Goal: Find specific page/section: Find specific page/section

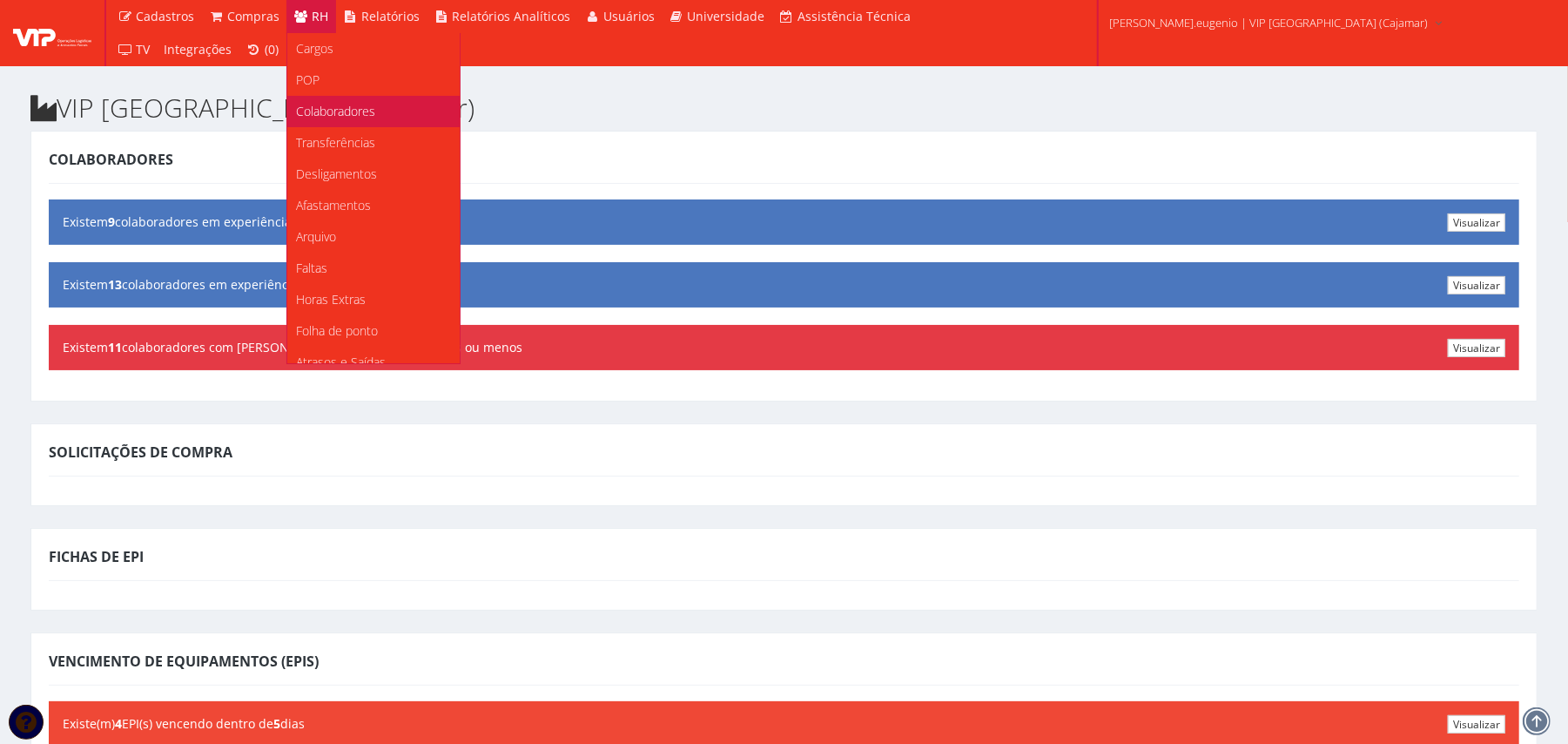
click at [327, 113] on span "Colaboradores" at bounding box center [336, 111] width 79 height 16
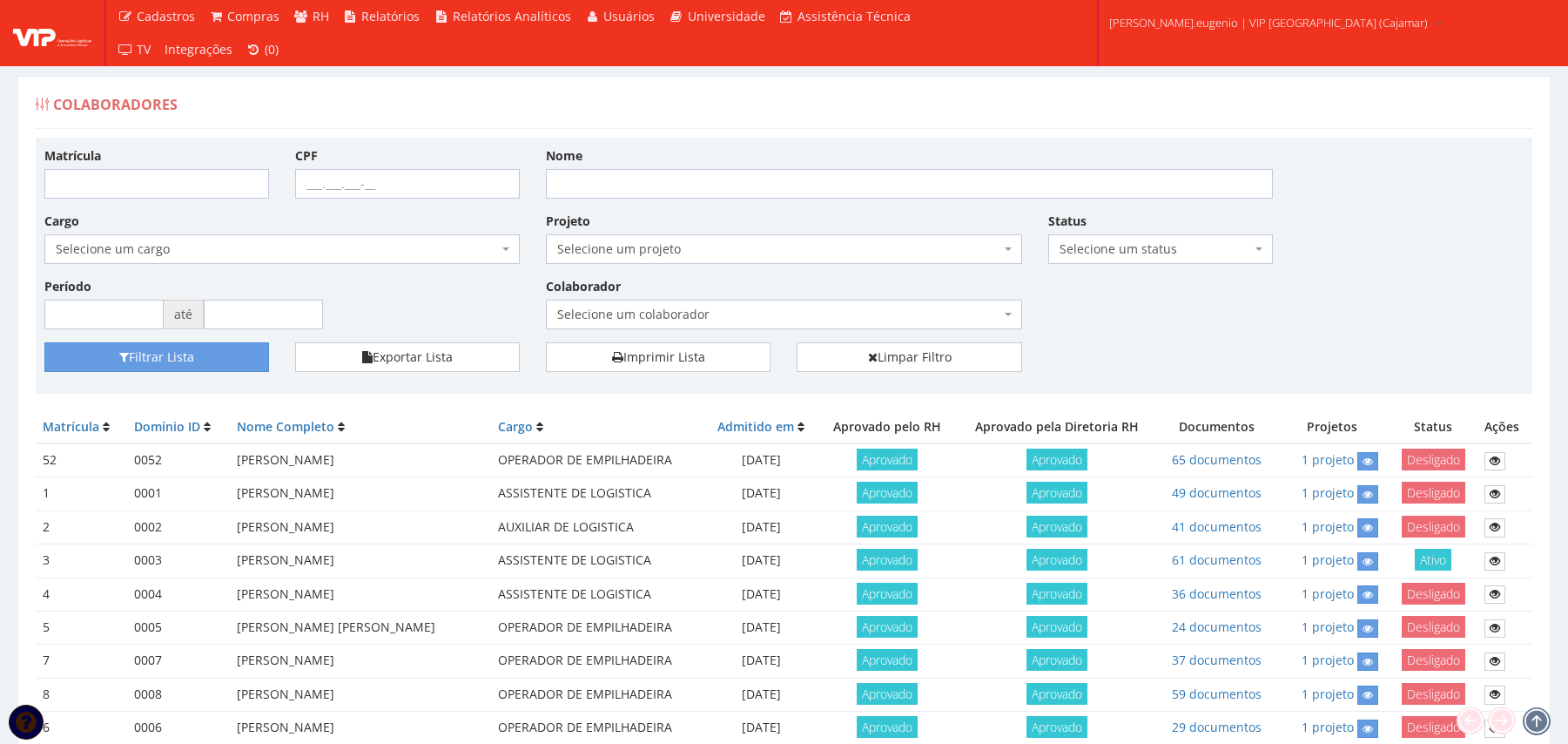
click at [645, 171] on input "Nome" at bounding box center [909, 183] width 727 height 29
type input "CAIO"
click at [44, 343] on button "Filtrar Lista" at bounding box center [156, 357] width 224 height 29
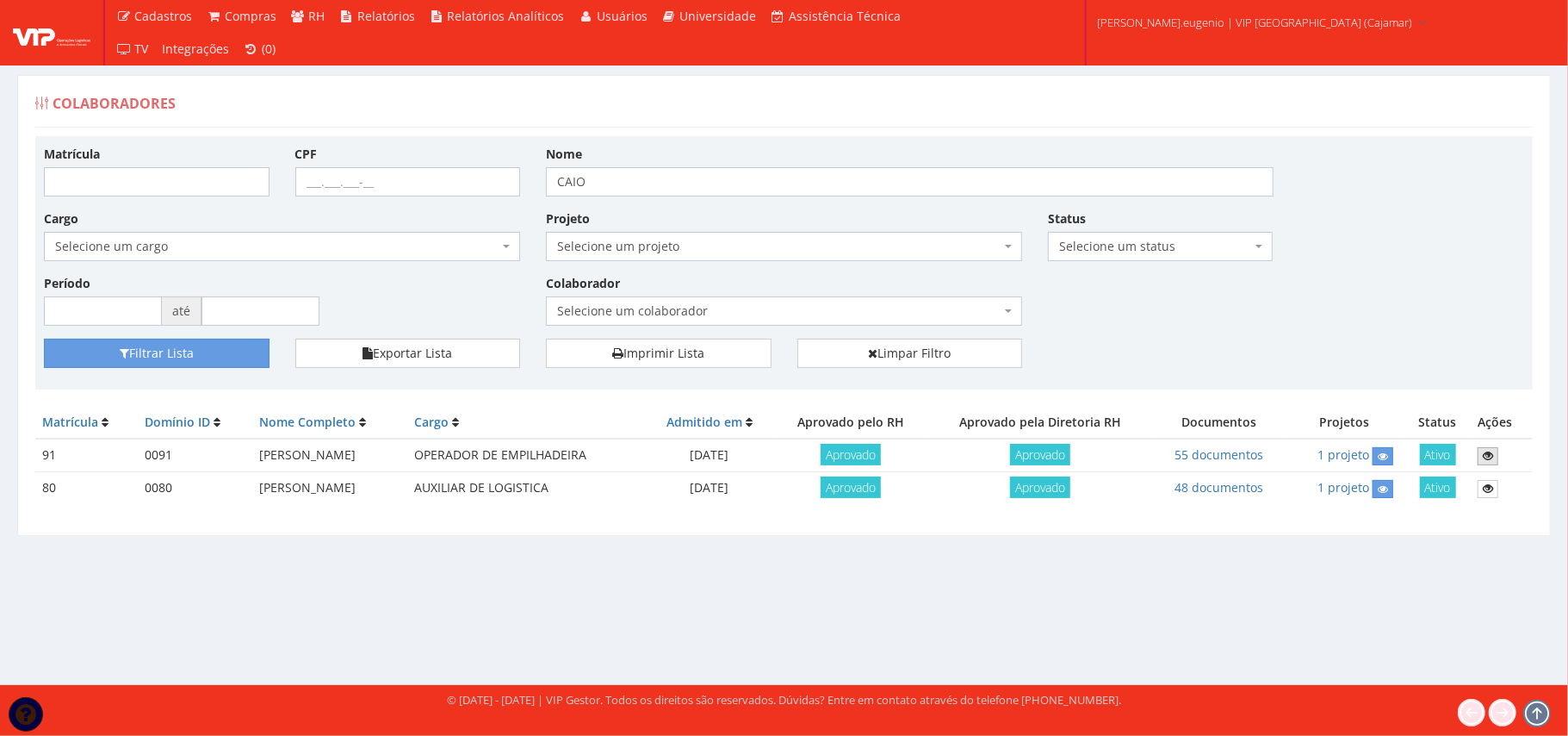
click at [1493, 457] on icon at bounding box center [1487, 455] width 10 height 12
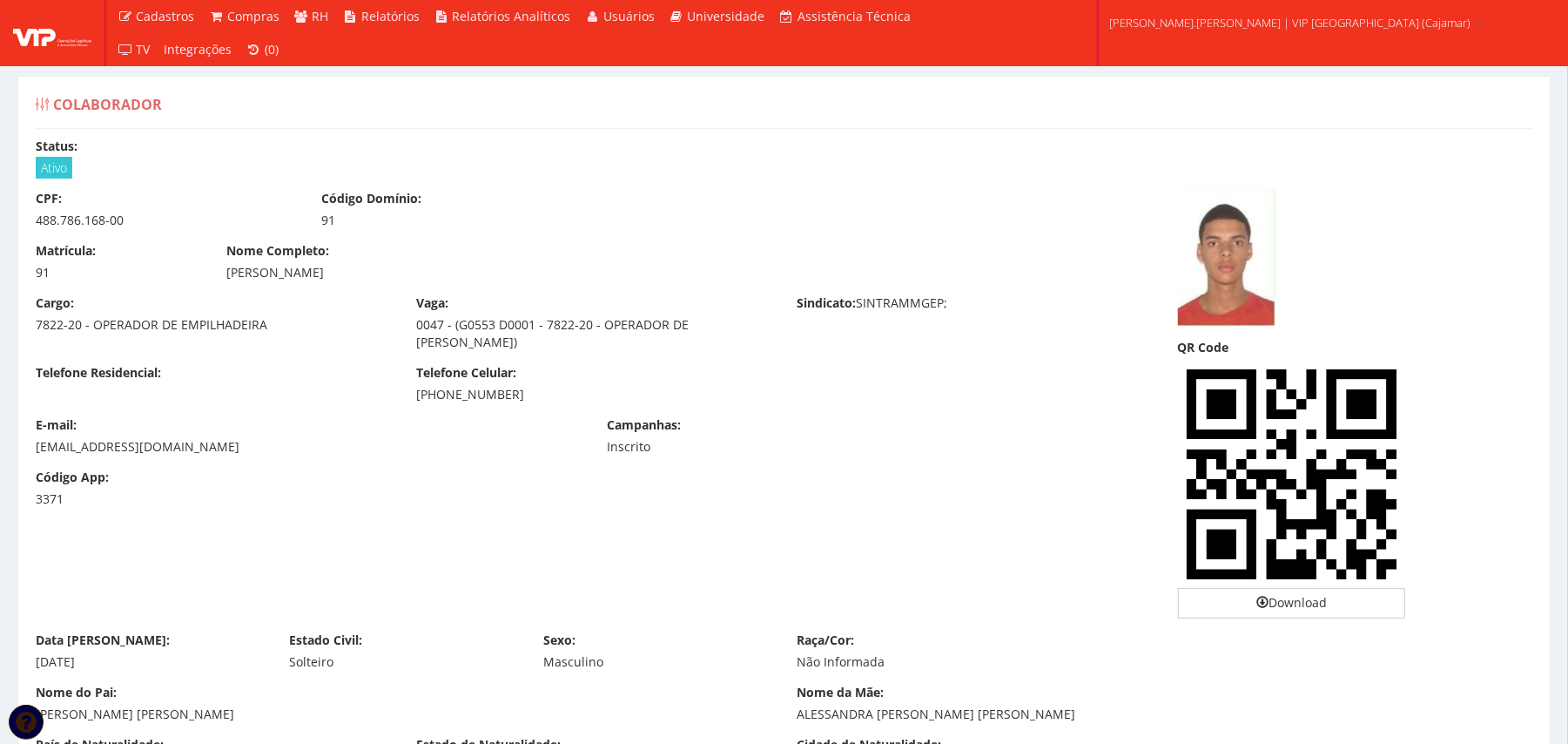
scroll to position [883, 0]
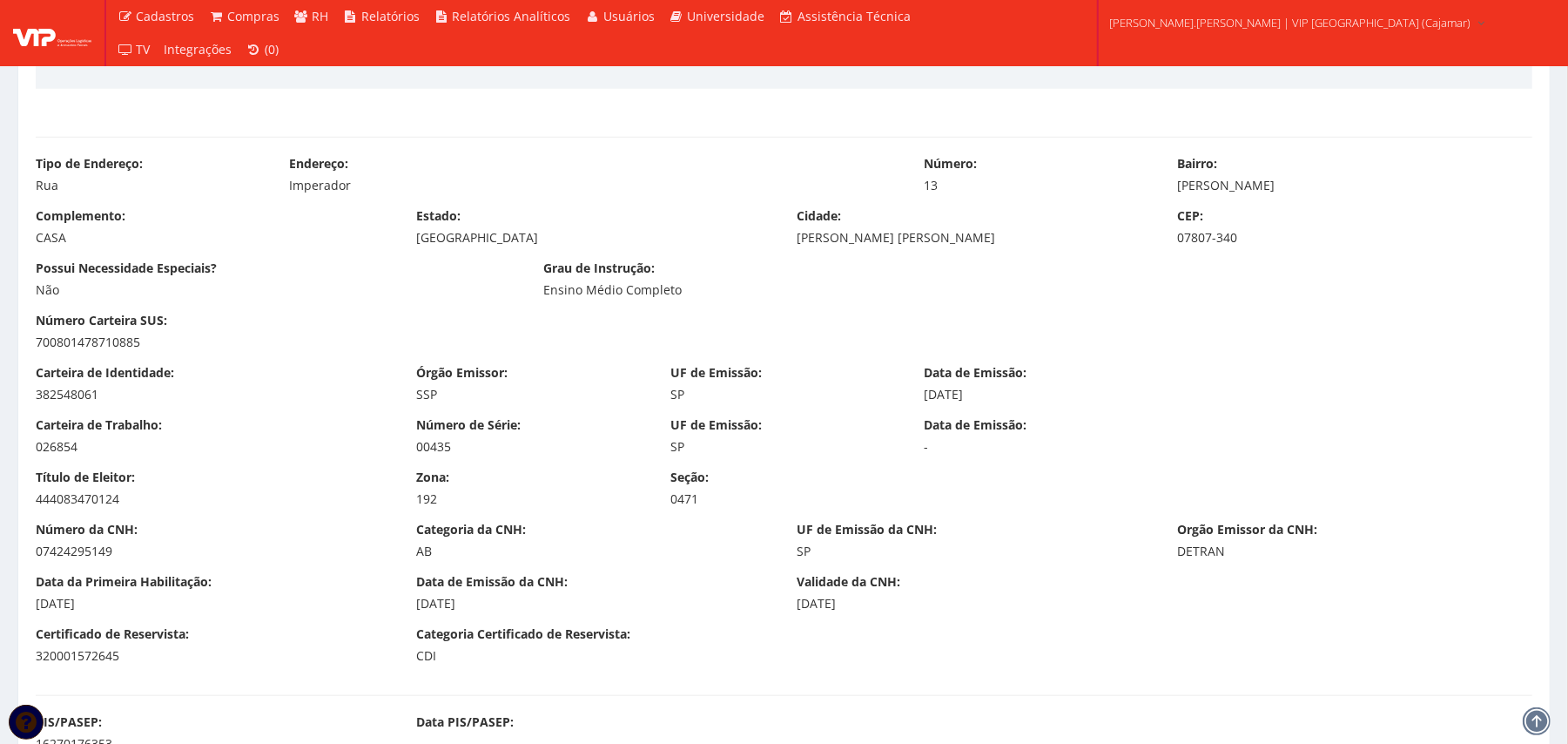
click at [83, 396] on div "382548061" at bounding box center [213, 395] width 354 height 17
copy div "382548061"
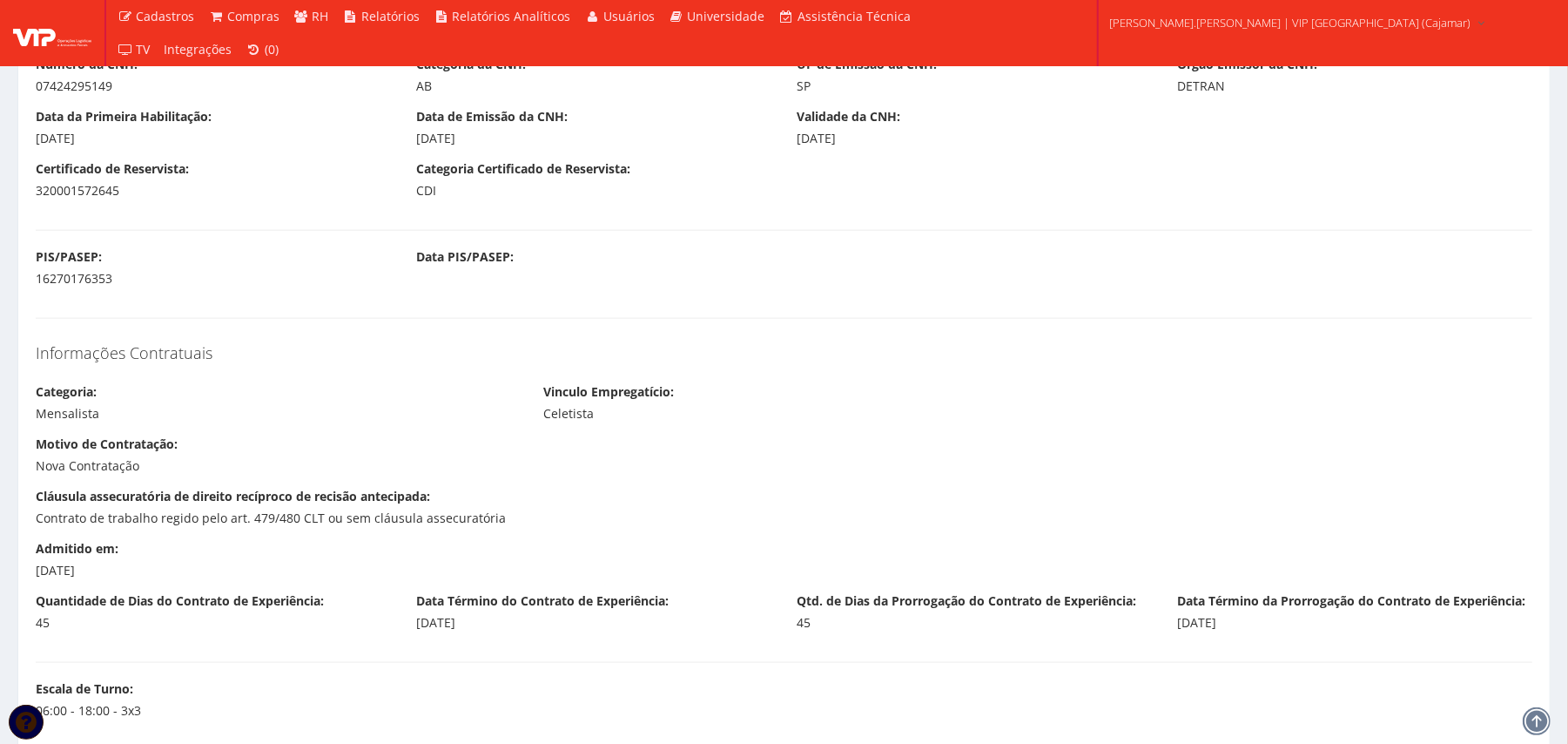
scroll to position [0, 0]
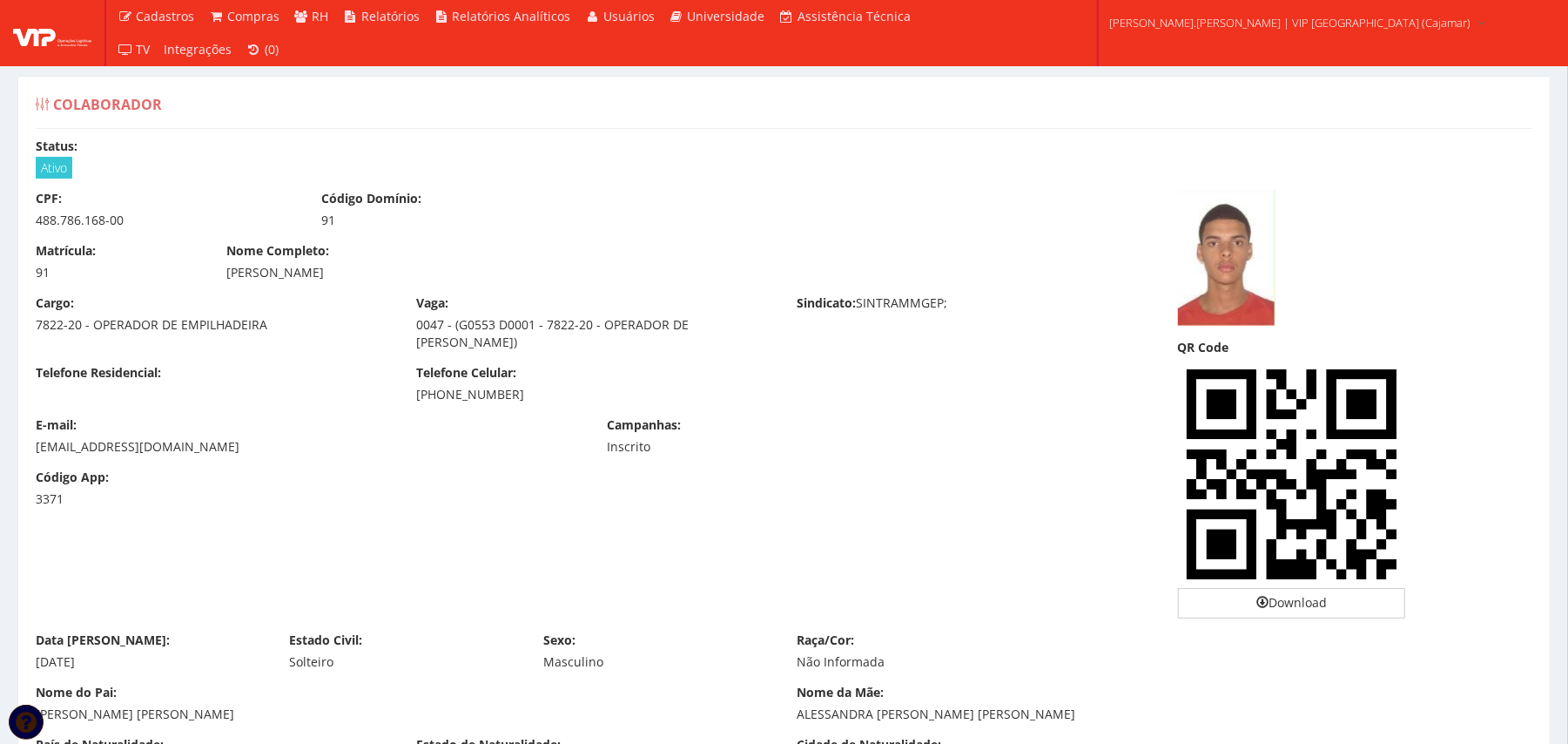
click at [40, 217] on div "488.786.168-00" at bounding box center [166, 221] width 259 height 17
copy div "488.786.168-00"
